Goal: Task Accomplishment & Management: Use online tool/utility

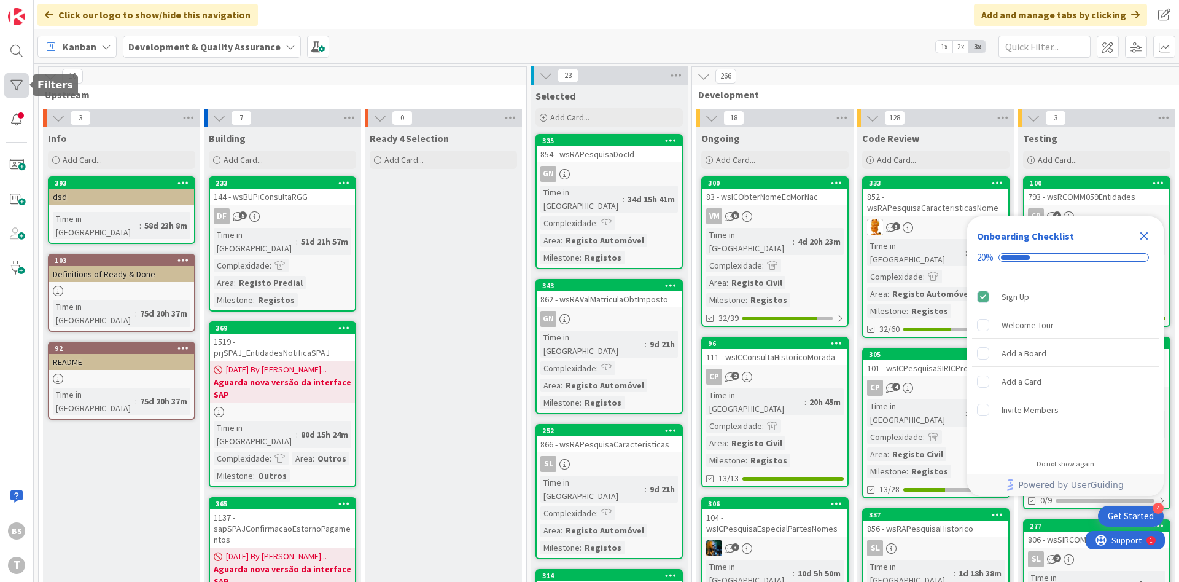
click at [25, 89] on div at bounding box center [16, 85] width 25 height 25
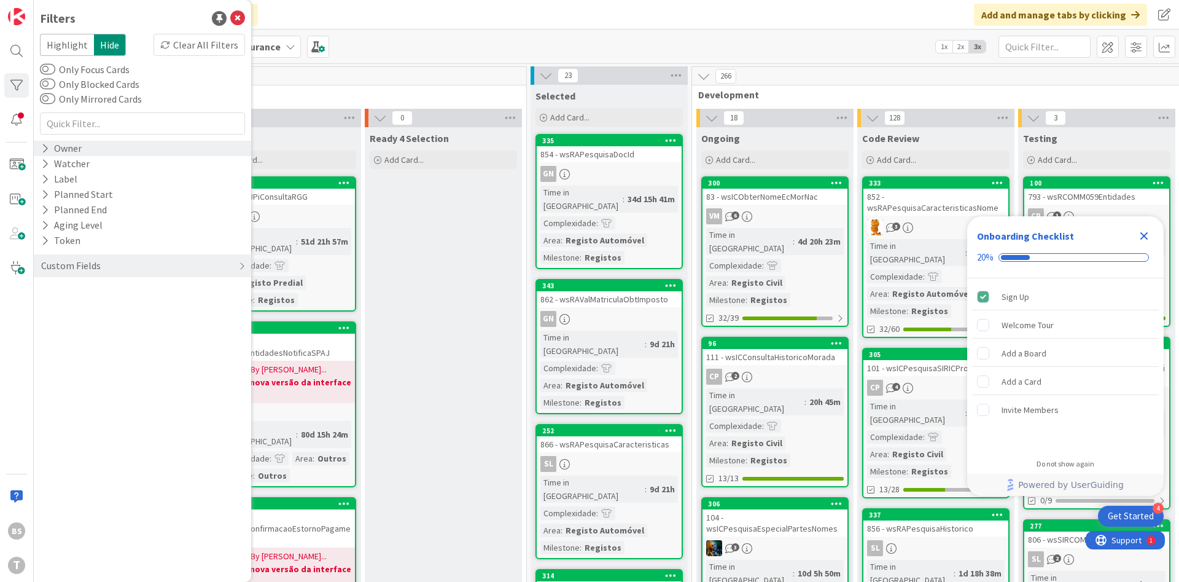
click at [86, 150] on div "Owner" at bounding box center [142, 148] width 217 height 15
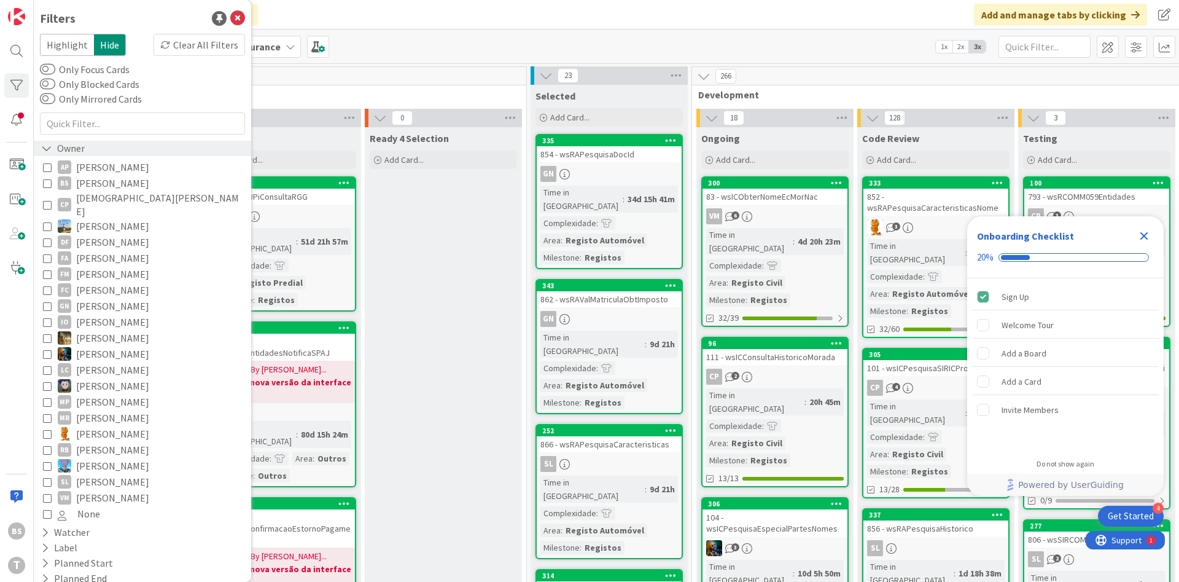
click at [86, 150] on div "Owner" at bounding box center [142, 148] width 217 height 15
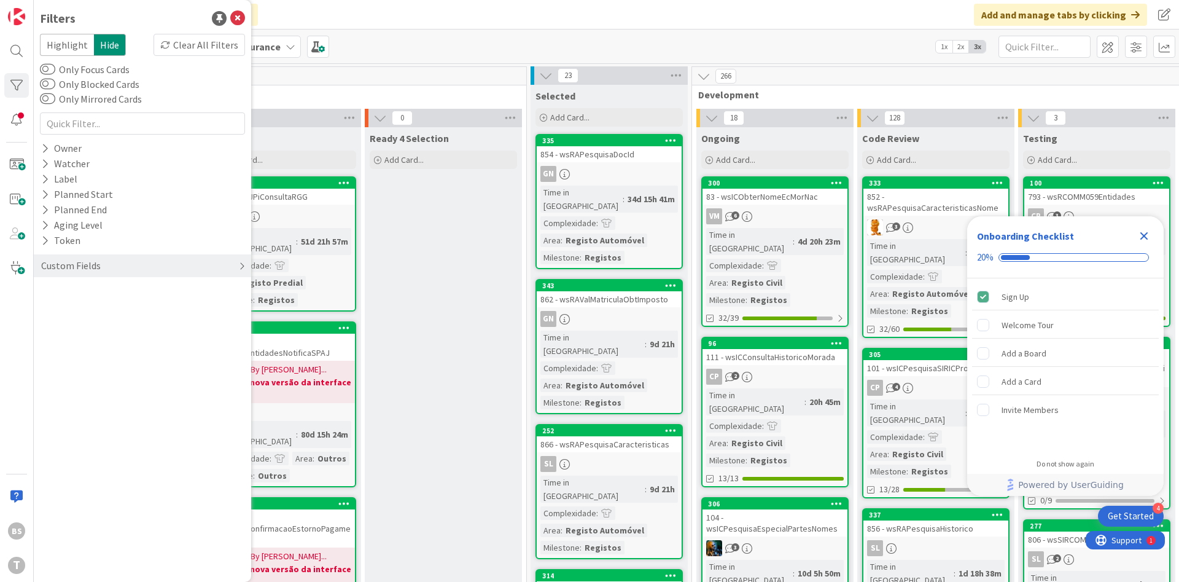
click at [94, 263] on div "Custom Fields" at bounding box center [71, 265] width 62 height 15
click at [104, 294] on div "Priority" at bounding box center [142, 290] width 217 height 15
click at [98, 315] on span "Critical" at bounding box center [80, 310] width 45 height 16
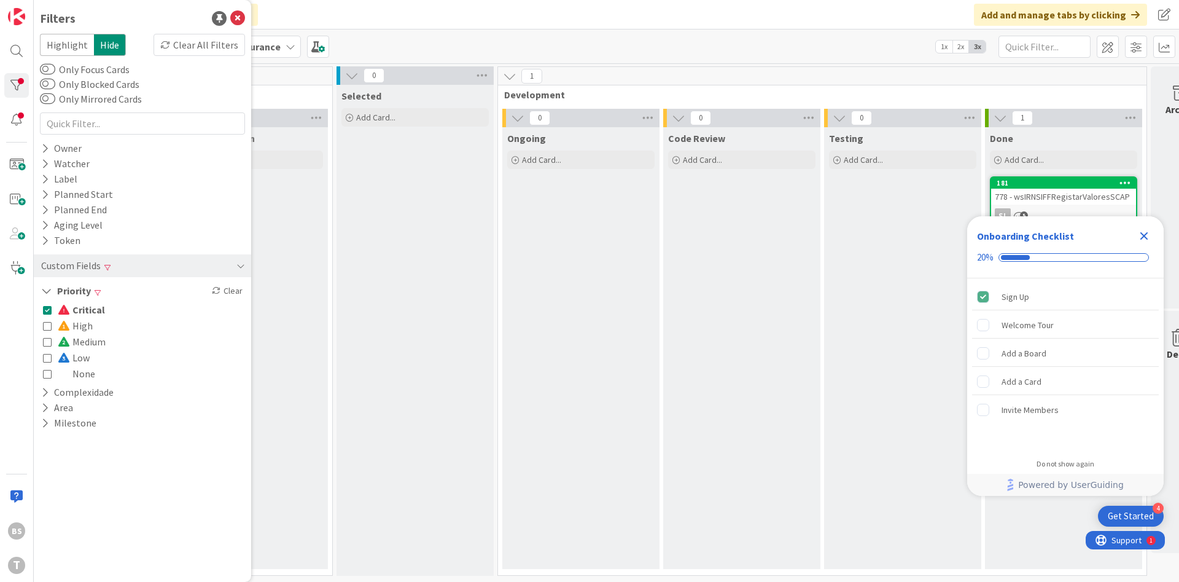
scroll to position [0, 200]
click at [1146, 231] on icon "Close Checklist" at bounding box center [1144, 235] width 15 height 15
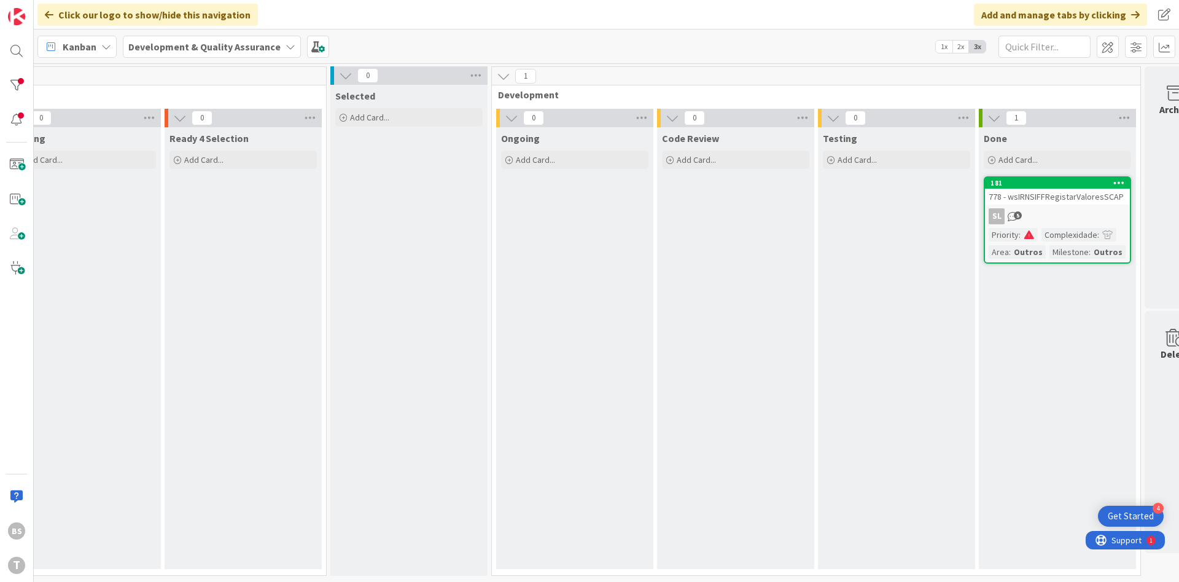
click at [1082, 200] on div "778 - wsIRNSIFFRegistarValoresSCAP" at bounding box center [1057, 197] width 145 height 16
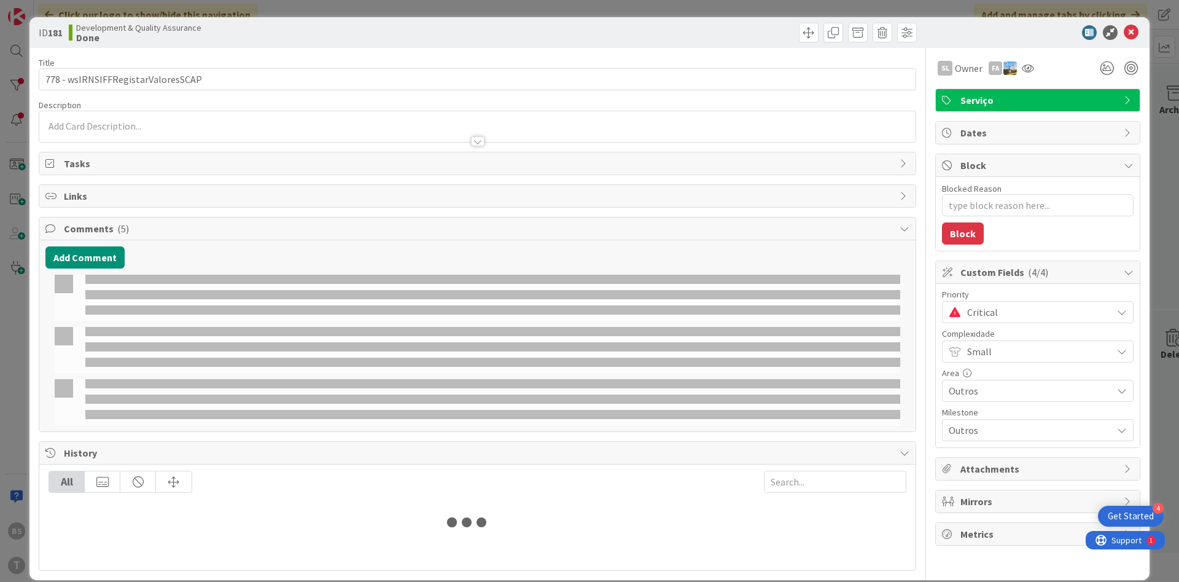
type textarea "x"
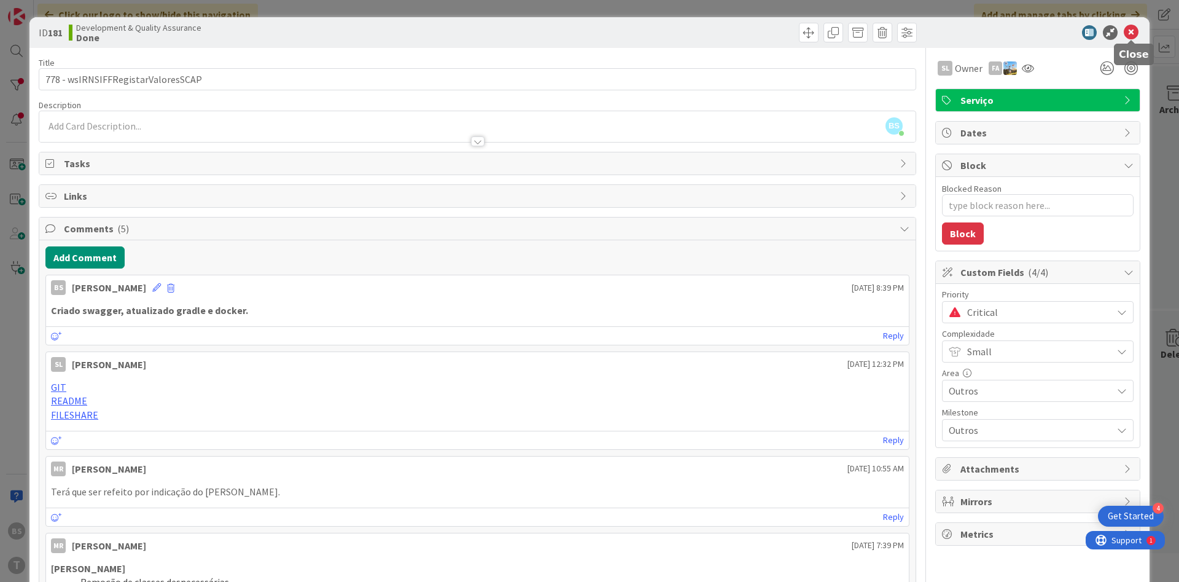
click at [1134, 30] on icon at bounding box center [1131, 32] width 15 height 15
